Goal: Entertainment & Leisure: Consume media (video, audio)

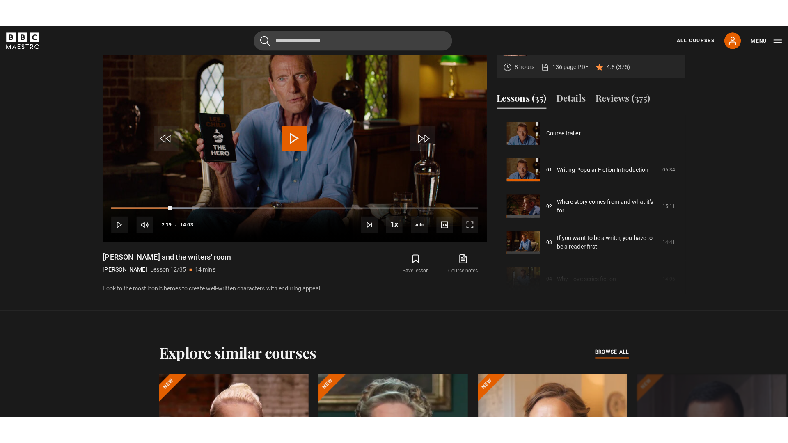
scroll to position [397, 0]
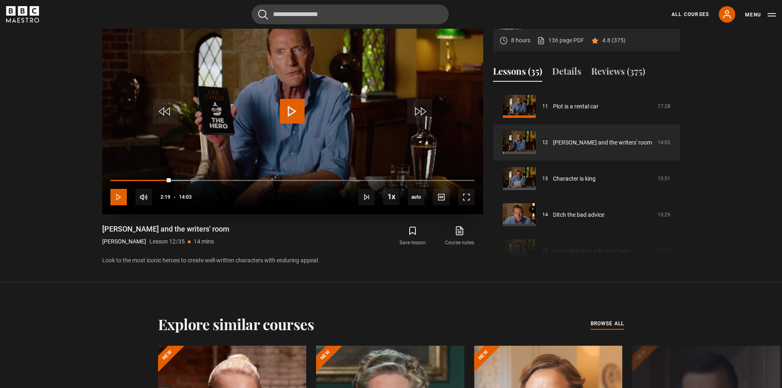
click at [123, 193] on span "Video Player" at bounding box center [118, 197] width 16 height 16
click at [468, 193] on span "Video Player" at bounding box center [466, 197] width 16 height 16
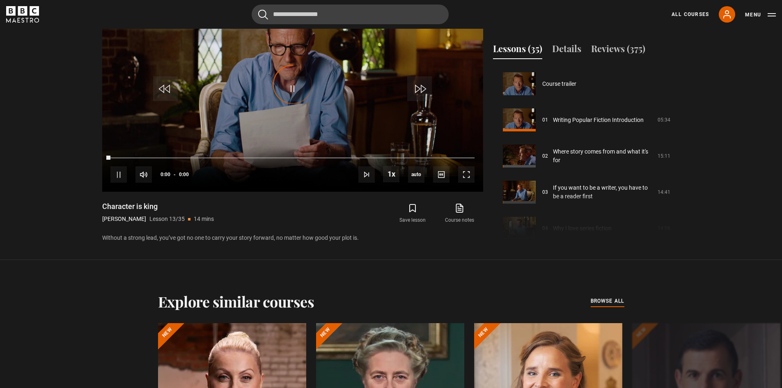
scroll to position [434, 0]
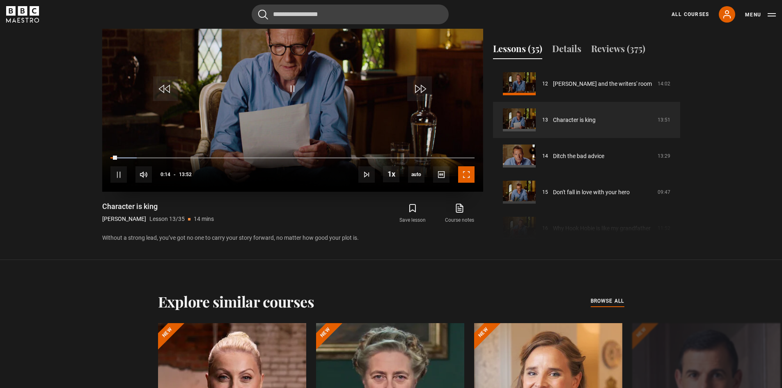
click at [467, 175] on span "Video Player" at bounding box center [466, 174] width 16 height 16
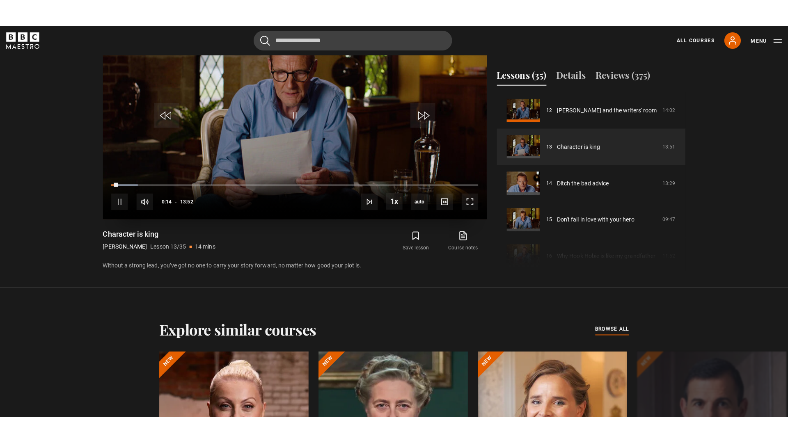
scroll to position [425, 0]
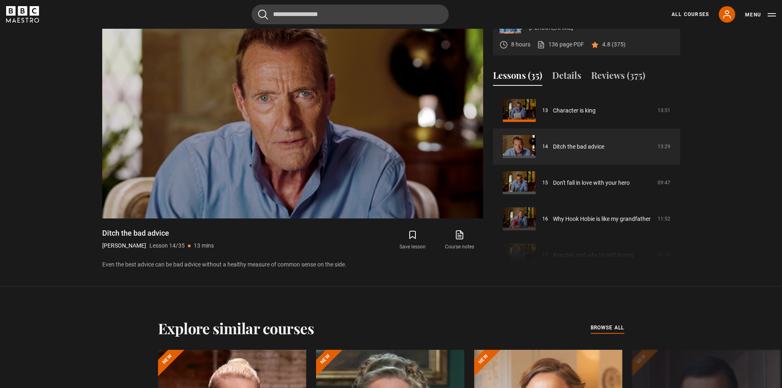
scroll to position [407, 0]
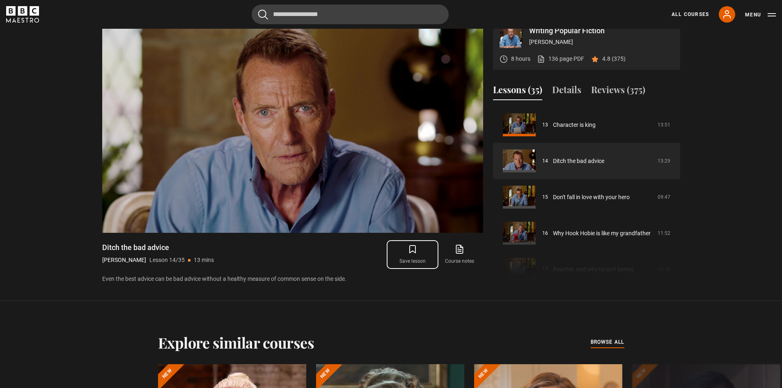
click at [413, 249] on icon "submit" at bounding box center [413, 249] width 10 height 10
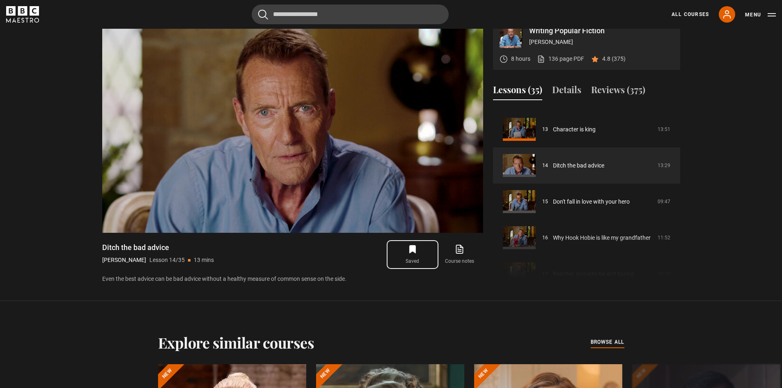
scroll to position [470, 0]
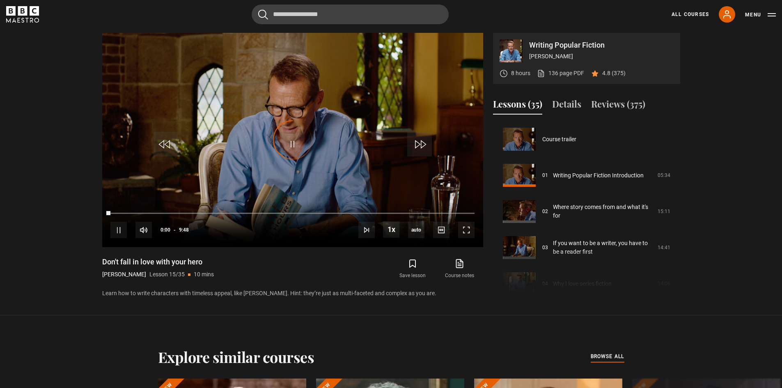
scroll to position [506, 0]
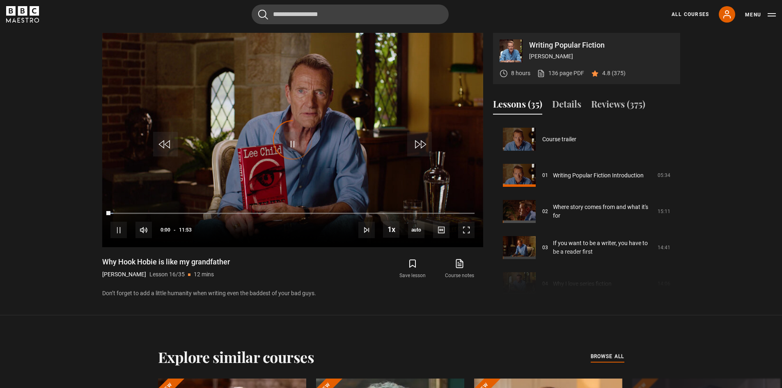
scroll to position [542, 0]
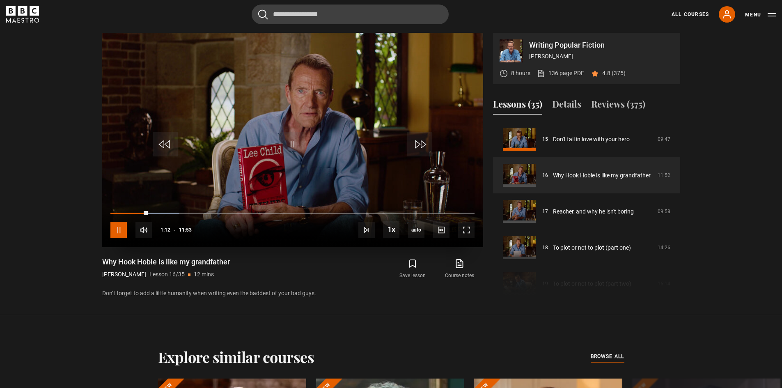
click at [118, 230] on span "Video Player" at bounding box center [118, 230] width 16 height 16
